Goal: Task Accomplishment & Management: Manage account settings

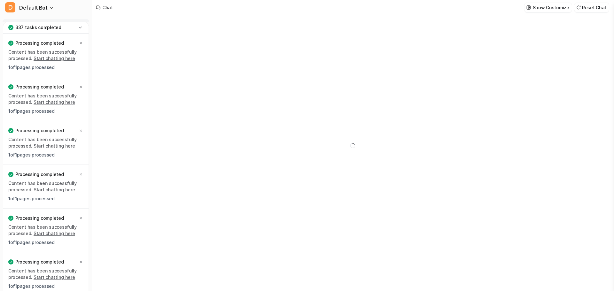
type textarea "**********"
click at [81, 24] on icon at bounding box center [80, 27] width 6 height 6
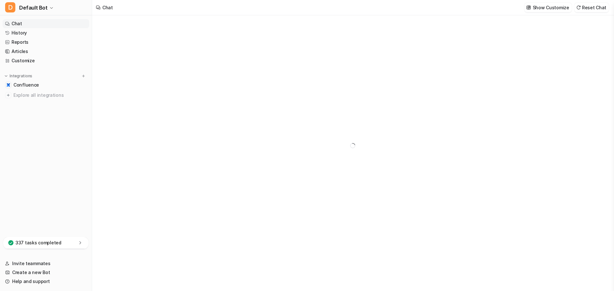
click at [81, 24] on link "Chat" at bounding box center [46, 23] width 87 height 9
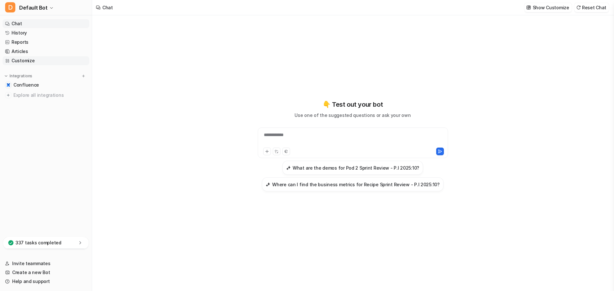
click at [27, 60] on link "Customize" at bounding box center [46, 60] width 87 height 9
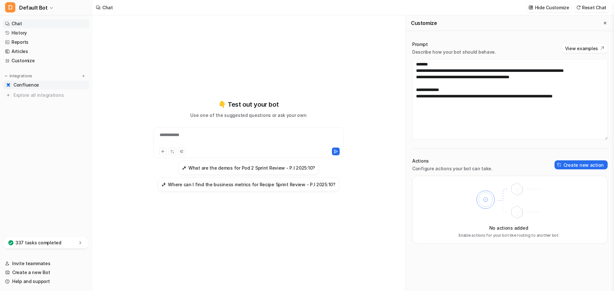
click at [41, 86] on link "Confluence" at bounding box center [46, 85] width 87 height 9
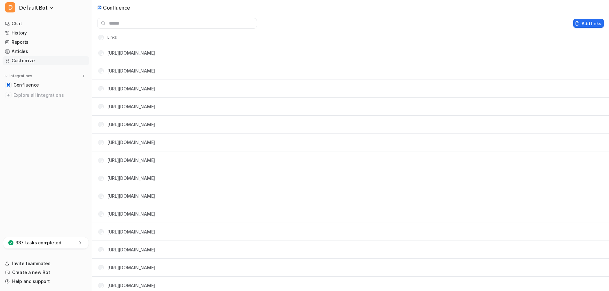
click at [21, 58] on link "Customize" at bounding box center [46, 60] width 87 height 9
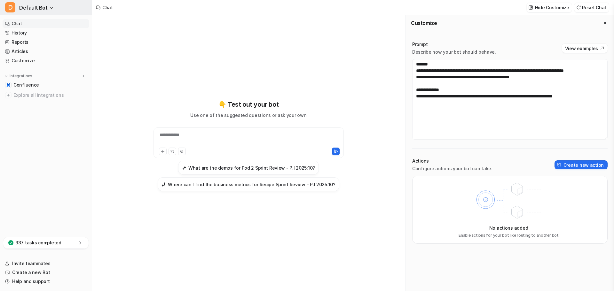
click at [43, 7] on span "Default Bot" at bounding box center [33, 7] width 28 height 9
click at [23, 49] on link "Settings" at bounding box center [51, 48] width 88 height 11
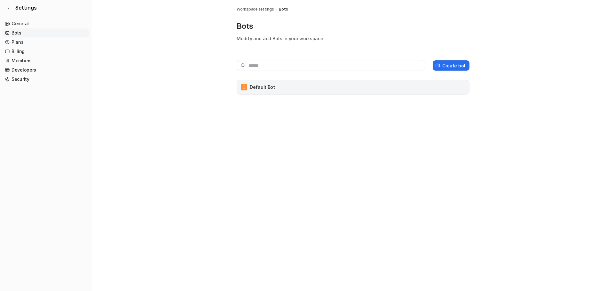
click at [285, 84] on div "D Default Bot" at bounding box center [352, 87] width 227 height 9
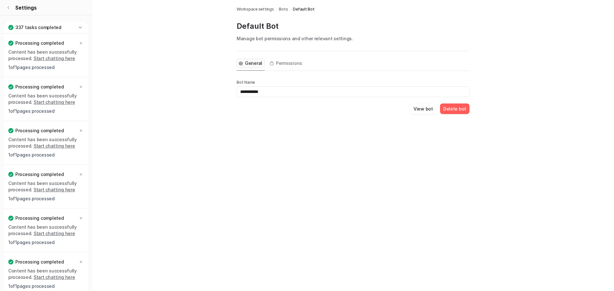
click at [456, 112] on button "Delete bot" at bounding box center [454, 109] width 29 height 11
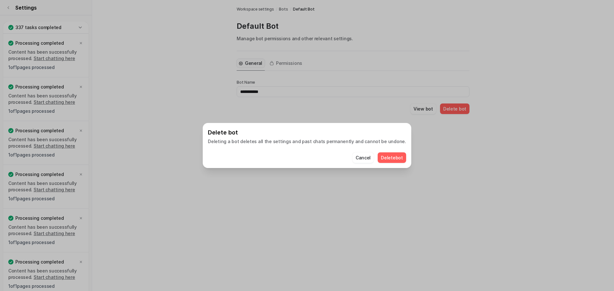
click at [385, 157] on button "Delete bot" at bounding box center [391, 157] width 28 height 11
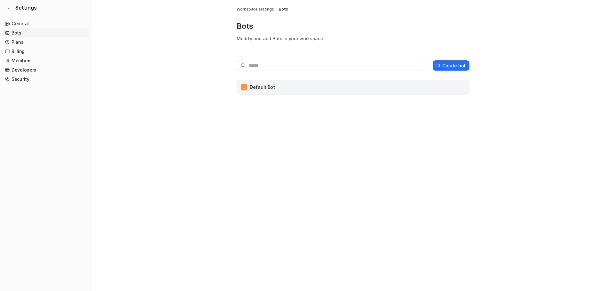
click at [259, 91] on div "D Default Bot" at bounding box center [352, 87] width 227 height 9
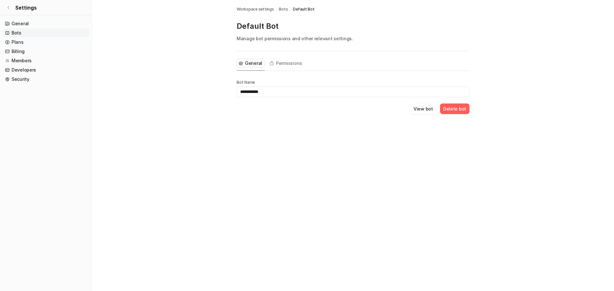
click at [457, 111] on button "Delete bot" at bounding box center [454, 109] width 29 height 11
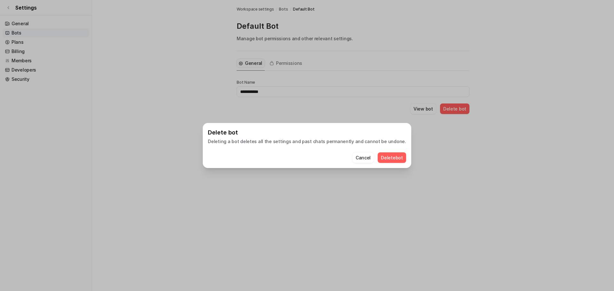
click at [380, 158] on button "Delete bot" at bounding box center [391, 157] width 28 height 11
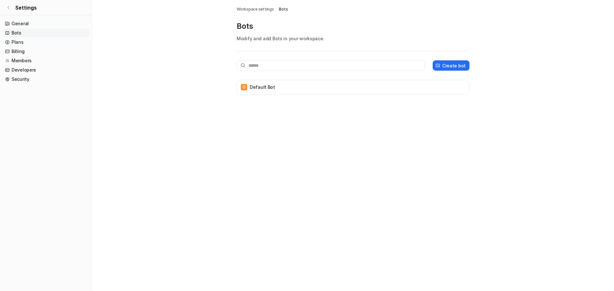
click at [281, 59] on div "Create bot D Default Bot" at bounding box center [353, 79] width 233 height 56
click at [17, 39] on link "Plans" at bounding box center [46, 42] width 87 height 9
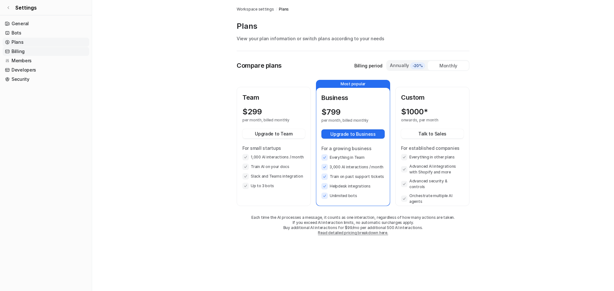
click at [27, 50] on link "Billing" at bounding box center [46, 51] width 87 height 9
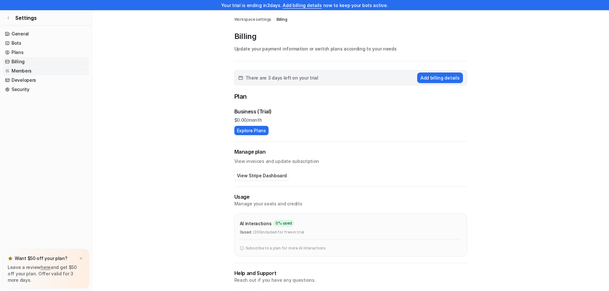
click at [17, 74] on link "Members" at bounding box center [46, 70] width 87 height 9
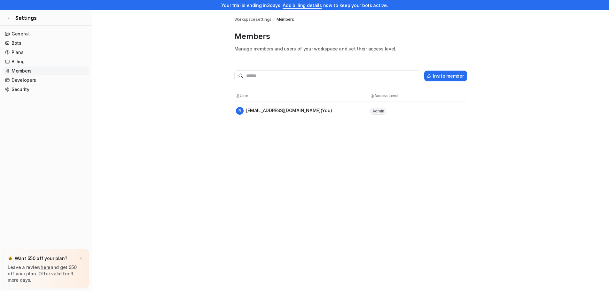
click at [20, 95] on nav "General Bots Plans Billing Members Developers Security" at bounding box center [46, 138] width 92 height 222
click at [22, 91] on link "Security" at bounding box center [46, 89] width 87 height 9
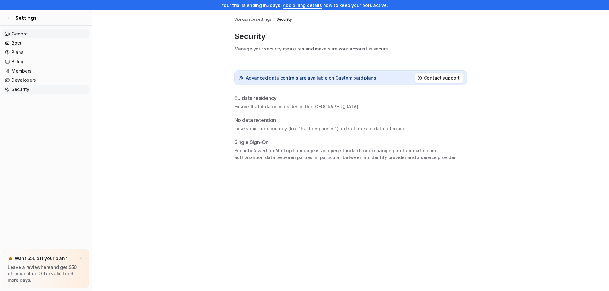
click at [20, 38] on link "General" at bounding box center [46, 33] width 87 height 9
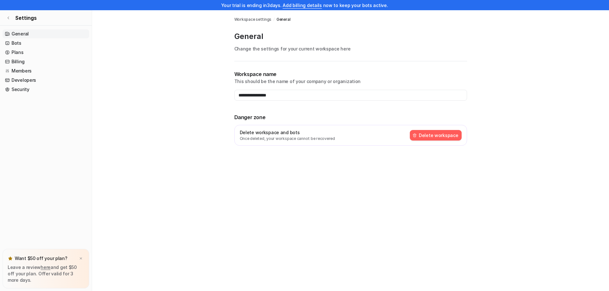
click at [424, 139] on button "Delete workspace" at bounding box center [436, 135] width 52 height 11
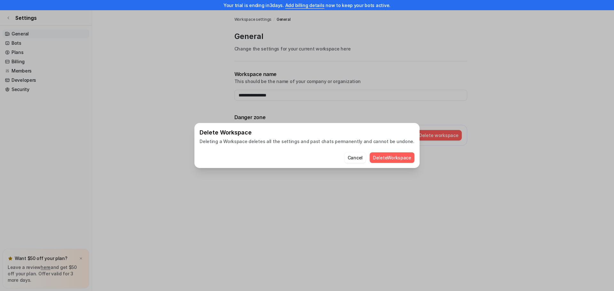
click at [392, 158] on button "Delete Workspace" at bounding box center [391, 157] width 45 height 11
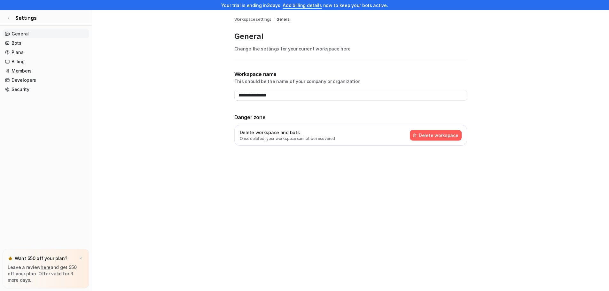
click at [446, 138] on button "Delete workspace" at bounding box center [436, 135] width 52 height 11
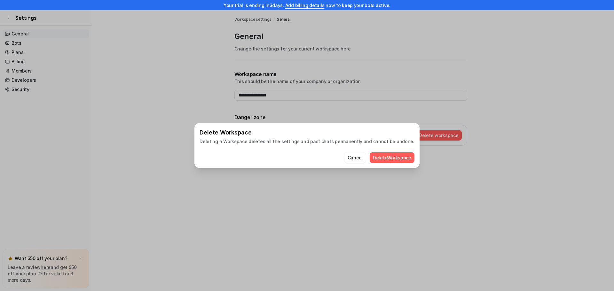
click at [382, 159] on button "Delete Workspace" at bounding box center [391, 157] width 45 height 11
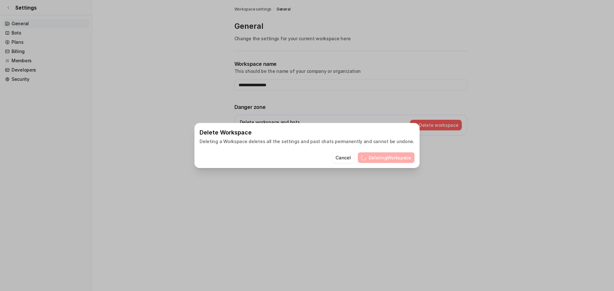
drag, startPoint x: 121, startPoint y: 85, endPoint x: 124, endPoint y: 84, distance: 3.3
click at [121, 85] on div "Delete Workspace Deleting a Workspace deletes all the settings and past chats p…" at bounding box center [307, 145] width 614 height 291
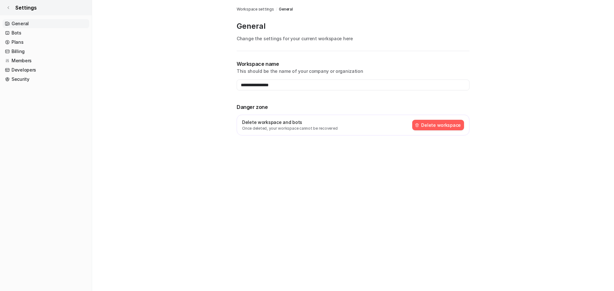
click at [7, 7] on icon at bounding box center [8, 8] width 4 height 4
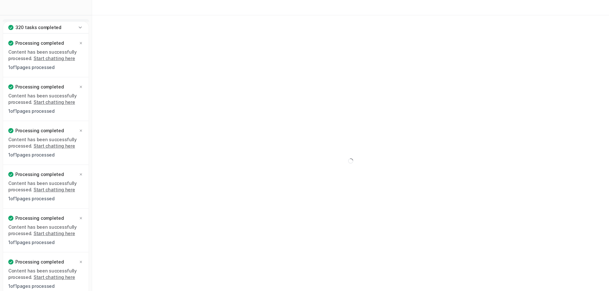
click at [29, 19] on link "Chat" at bounding box center [46, 23] width 87 height 9
click at [75, 26] on div "320 tasks completed" at bounding box center [45, 28] width 85 height 12
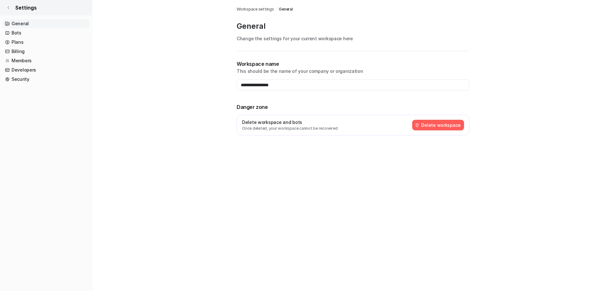
click at [17, 9] on span "Settings" at bounding box center [25, 8] width 21 height 8
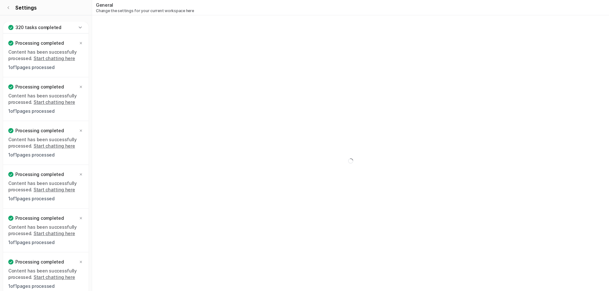
click at [84, 43] on div "Processing completed Content has been successfully processed. Start chatting he…" at bounding box center [45, 56] width 85 height 44
click at [82, 42] on icon at bounding box center [81, 43] width 4 height 4
click at [81, 27] on icon at bounding box center [80, 28] width 3 height 2
